Goal: Task Accomplishment & Management: Manage account settings

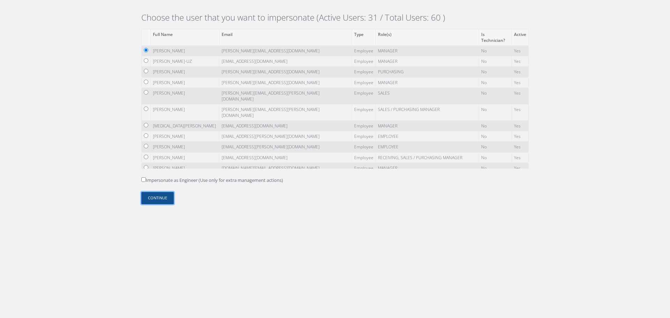
click at [162, 197] on button "Continue" at bounding box center [157, 198] width 32 height 12
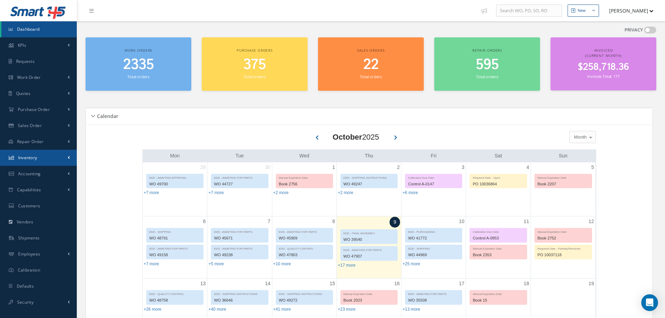
click at [37, 156] on span "Inventory" at bounding box center [27, 158] width 19 height 6
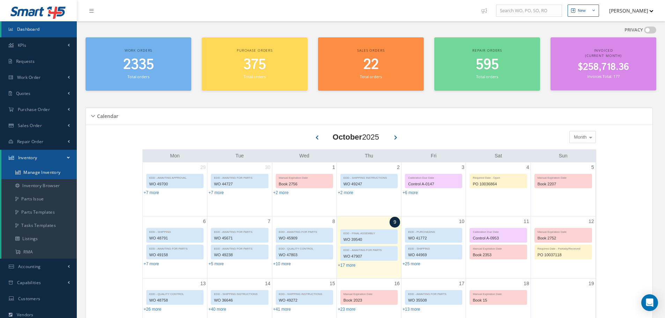
click at [39, 178] on link "Manage Inventory" at bounding box center [38, 172] width 75 height 13
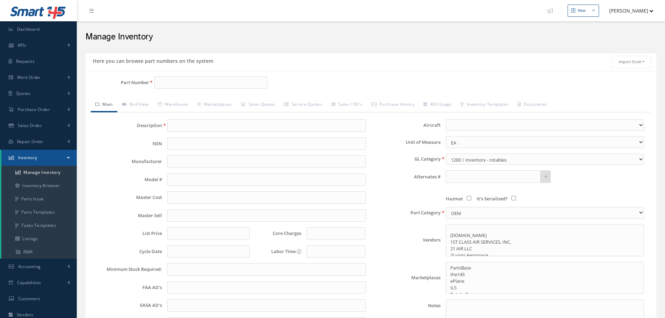
select select
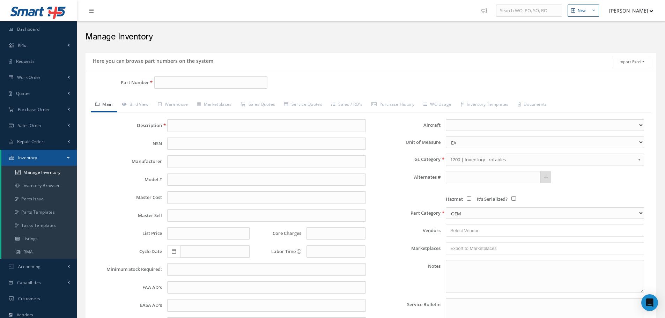
click at [172, 77] on div "Part Number Description Alternates Based on the selected General Ledger, Wareho…" at bounding box center [370, 223] width 570 height 305
click at [172, 82] on input "Part Number" at bounding box center [210, 82] width 113 height 13
paste input "49852"
type input "4985"
click at [41, 81] on link "Work Order" at bounding box center [38, 77] width 77 height 16
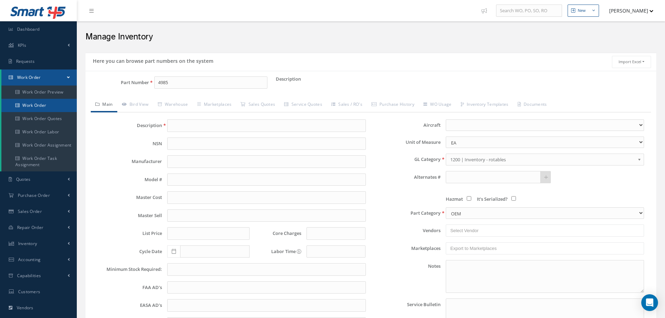
click at [41, 104] on link "Work Order" at bounding box center [38, 105] width 75 height 13
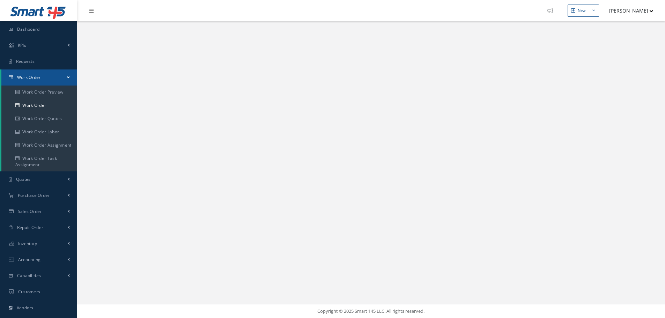
select select "25"
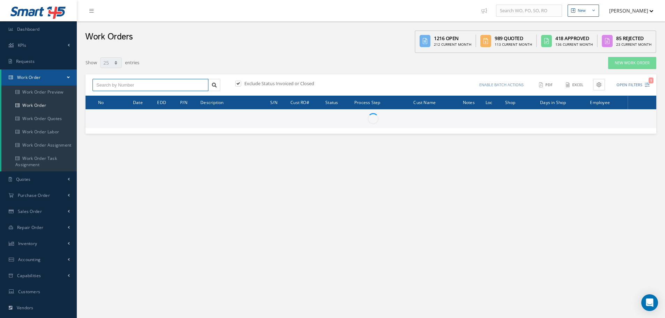
click at [147, 85] on input "text" at bounding box center [150, 85] width 116 height 13
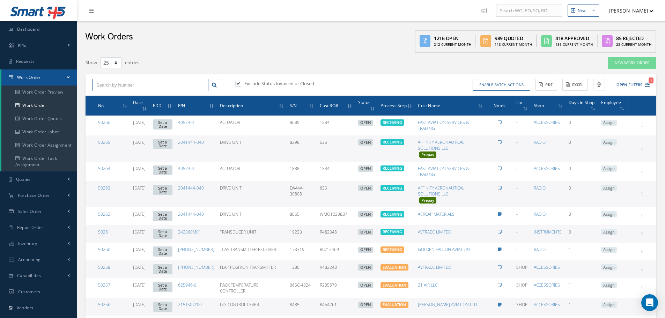
paste input "49852"
type input "49852"
click at [153, 94] on div "49852" at bounding box center [150, 97] width 108 height 7
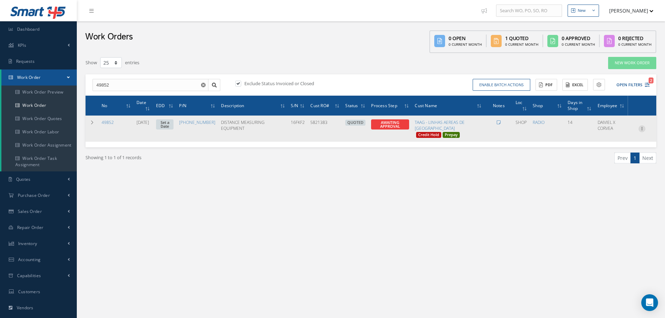
click at [645, 127] on icon at bounding box center [641, 128] width 7 height 6
click at [625, 140] on link "Edit" at bounding box center [609, 142] width 55 height 9
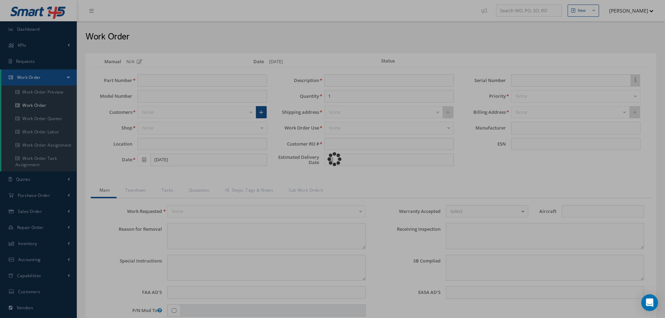
type input "[PHONE_NUMBER]"
type input "DME-900"
type input "SHOP"
type input "[DATE]"
type input "DISTANCE MEASURING EQUIPMENT"
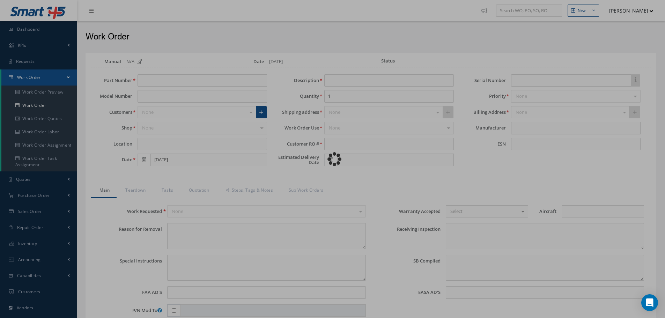
type input "5821383"
type input "16FKF2"
type textarea "DOES NOT WORK."
type textarea "PLEASE SEE R.O. FOR DETAILS"
type textarea "NO VISUAL DAMAGE"
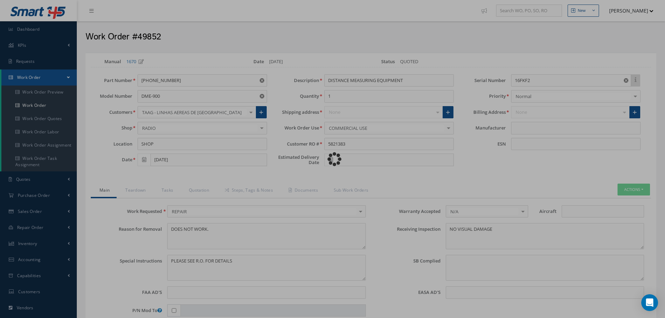
type input "[PERSON_NAME] [PERSON_NAME]"
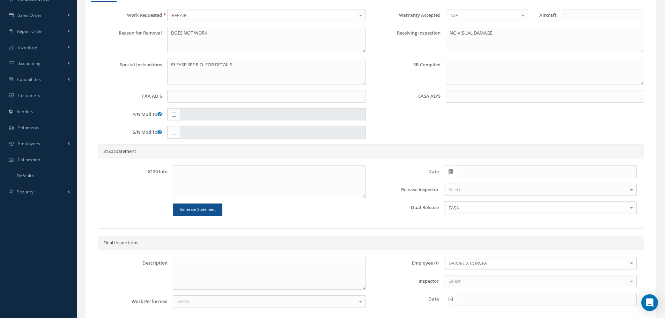
scroll to position [87, 0]
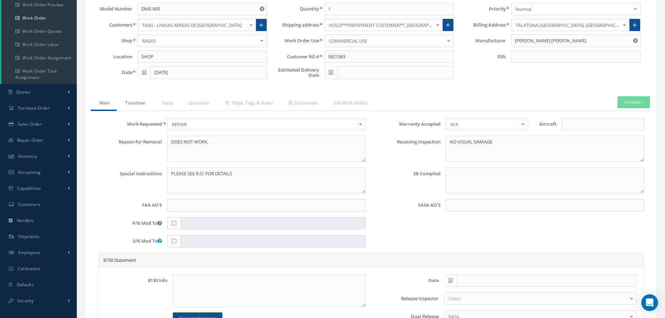
click at [131, 102] on link "Teardown" at bounding box center [135, 103] width 36 height 15
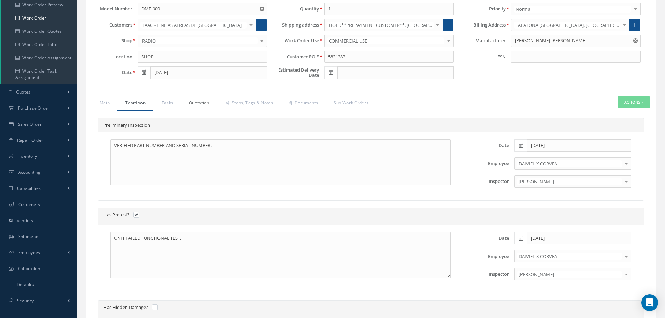
click at [201, 104] on link "Quotation" at bounding box center [198, 103] width 36 height 15
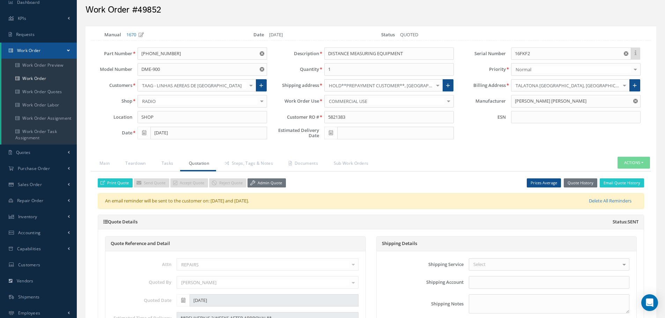
scroll to position [0, 0]
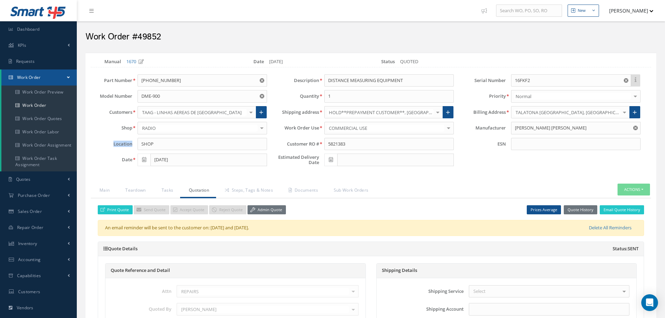
drag, startPoint x: 112, startPoint y: 140, endPoint x: 132, endPoint y: 143, distance: 20.4
click at [132, 143] on div "Location SHOP" at bounding box center [178, 144] width 187 height 13
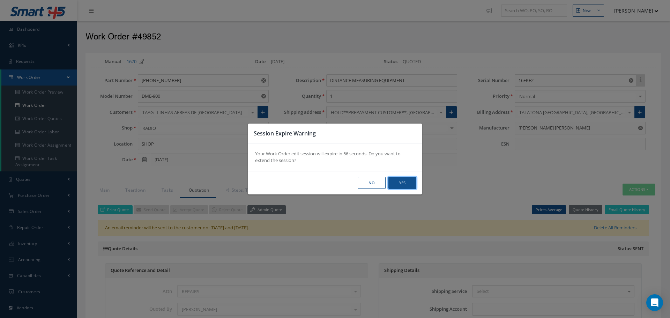
click at [394, 183] on button "Yes" at bounding box center [402, 183] width 28 height 12
